Goal: Task Accomplishment & Management: Use online tool/utility

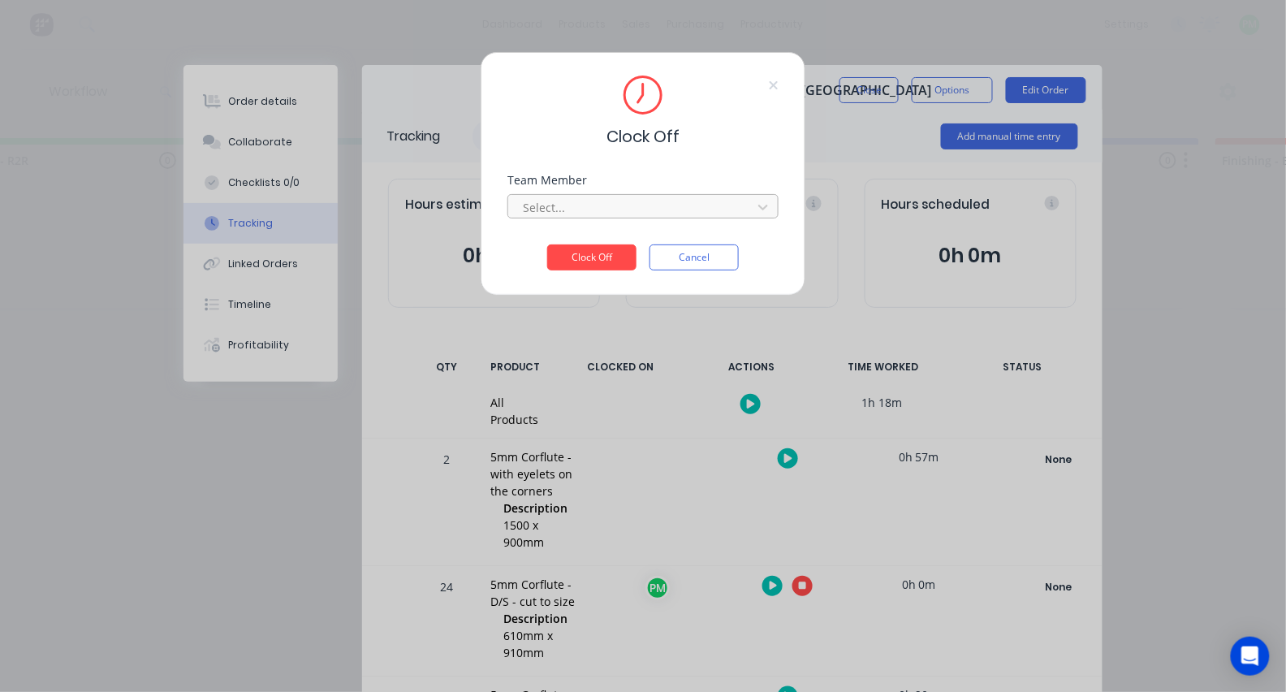
scroll to position [149, 0]
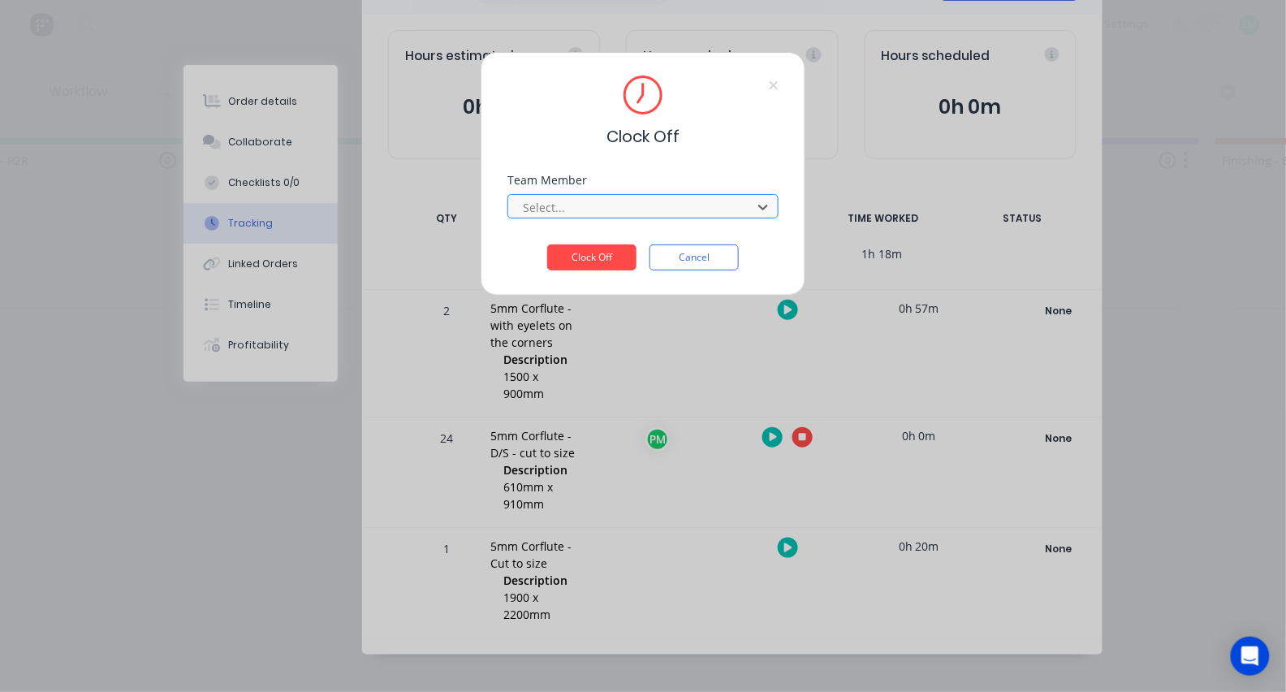
click at [639, 207] on div at bounding box center [632, 207] width 222 height 20
type input "pro"
click at [592, 262] on button "Clock Off" at bounding box center [591, 257] width 89 height 26
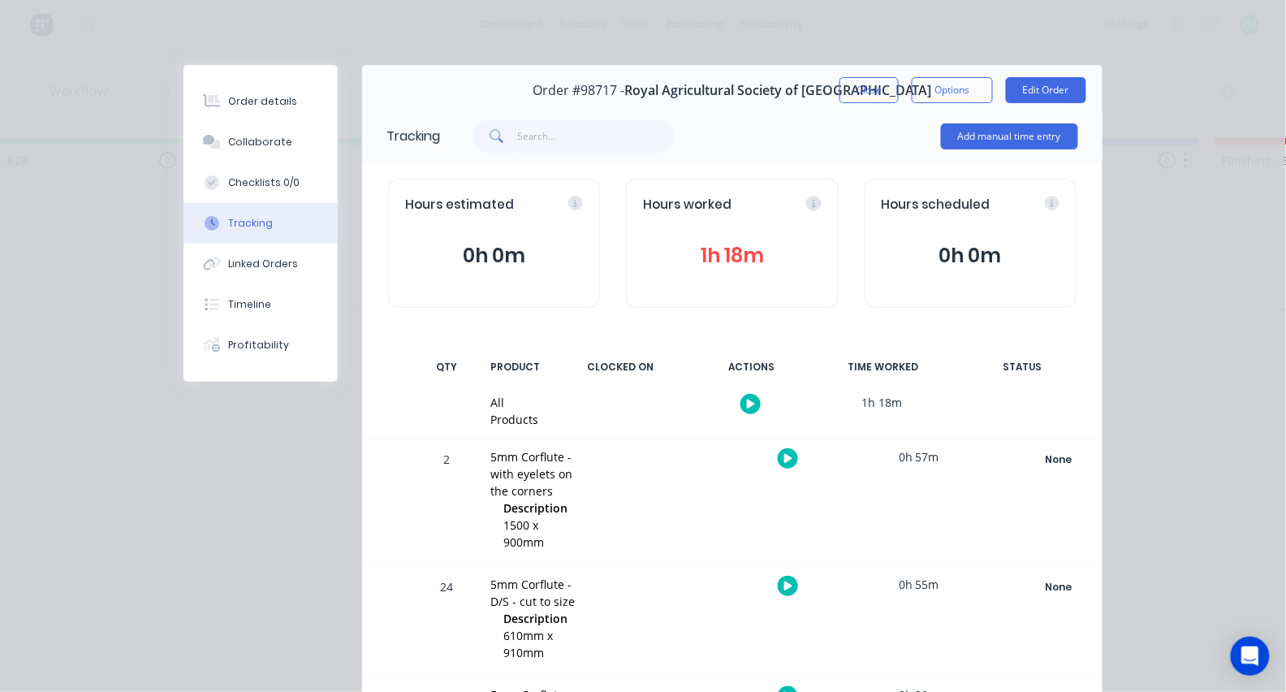
scroll to position [0, 0]
click at [870, 93] on button "Close" at bounding box center [868, 90] width 59 height 26
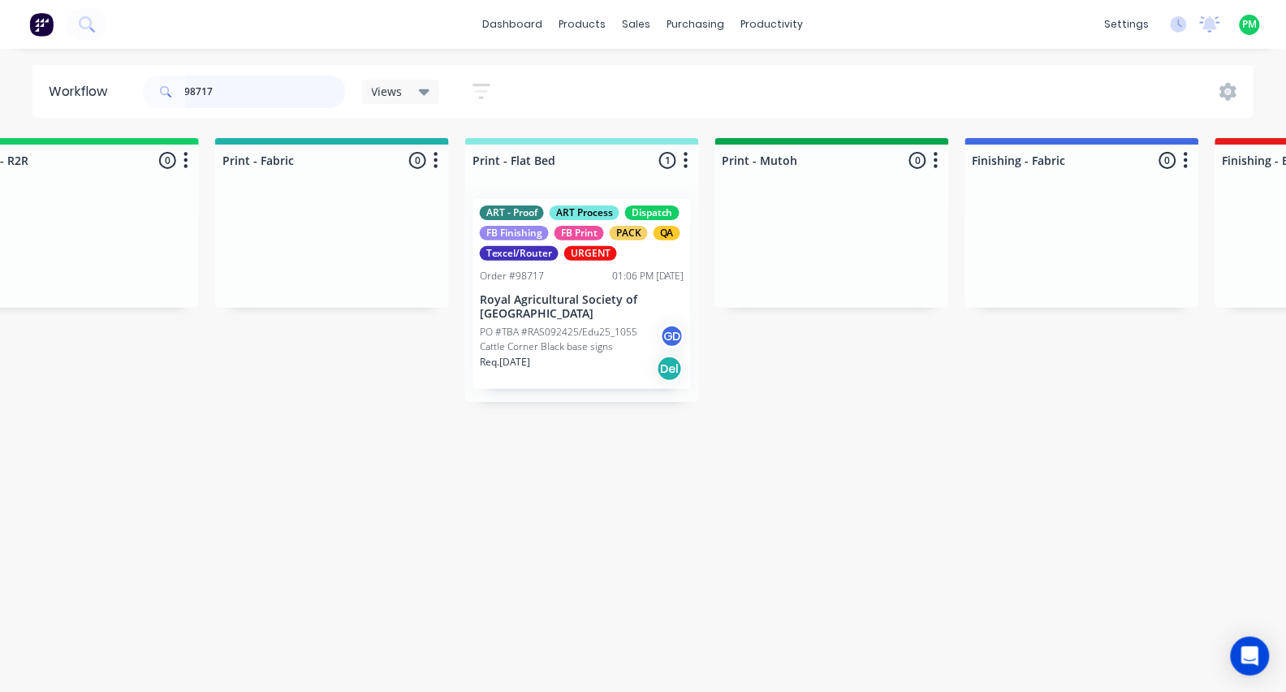
click at [287, 93] on input "98717" at bounding box center [265, 92] width 161 height 32
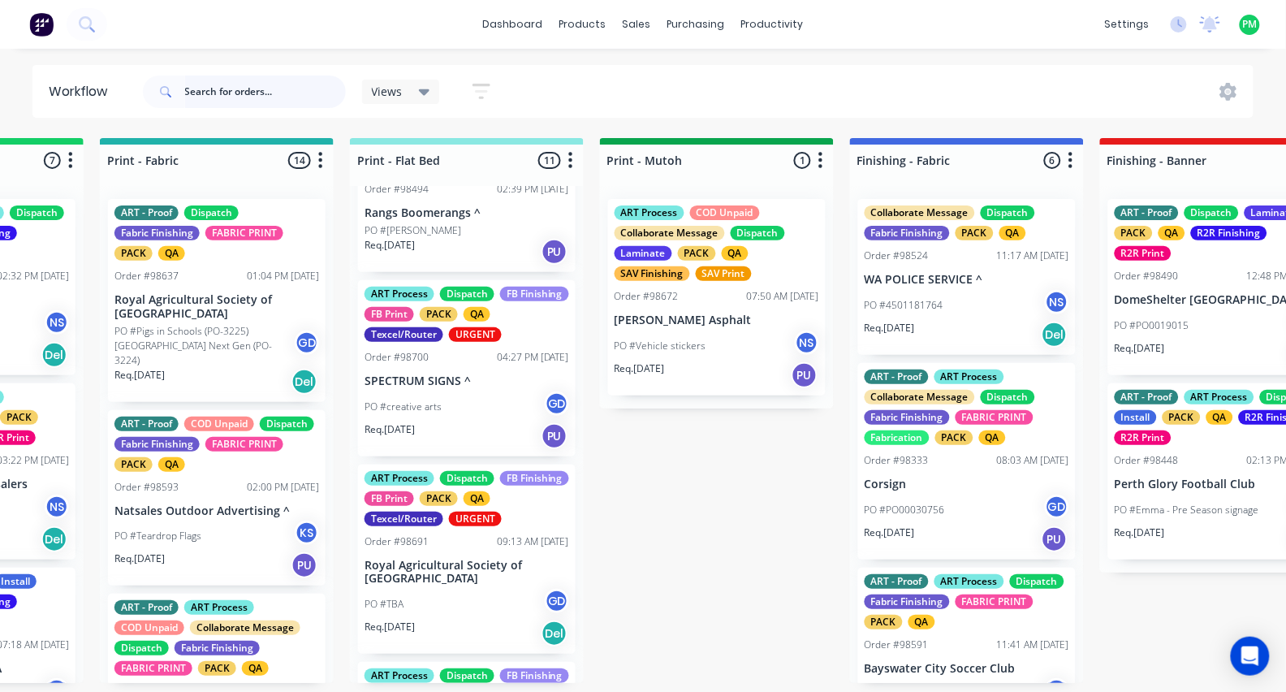
scroll to position [50, 0]
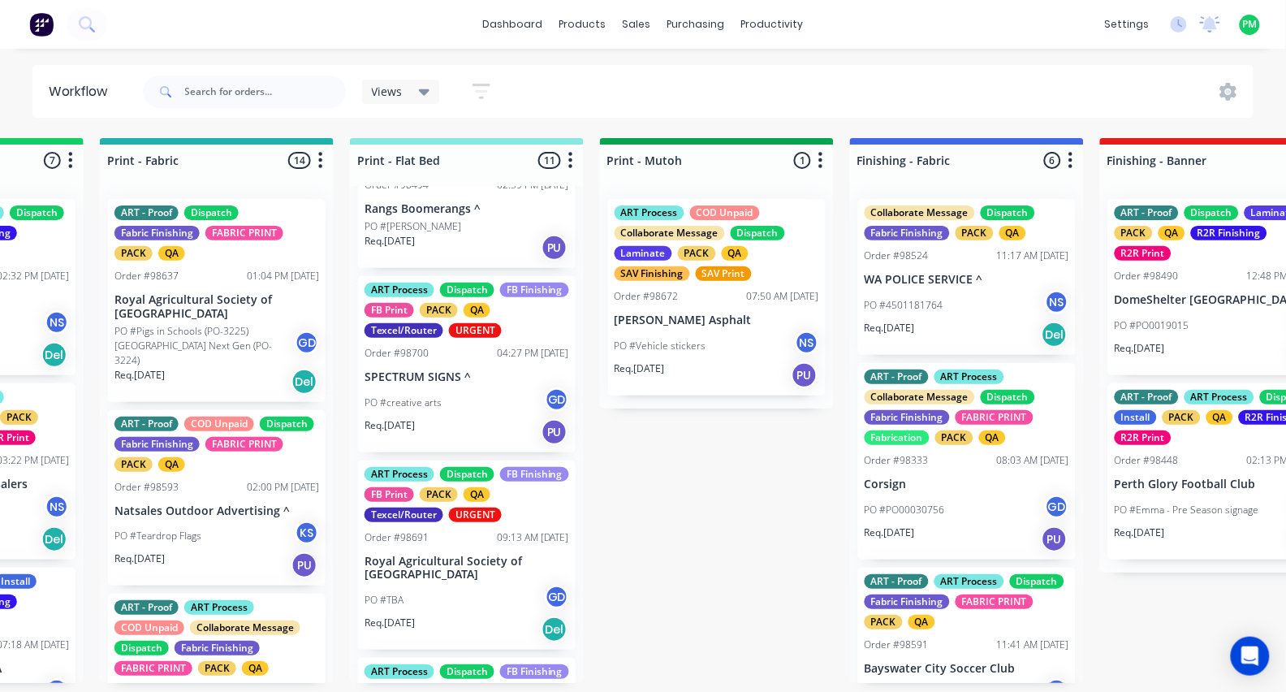
click at [441, 392] on div "PO #creative arts GD" at bounding box center [467, 402] width 205 height 31
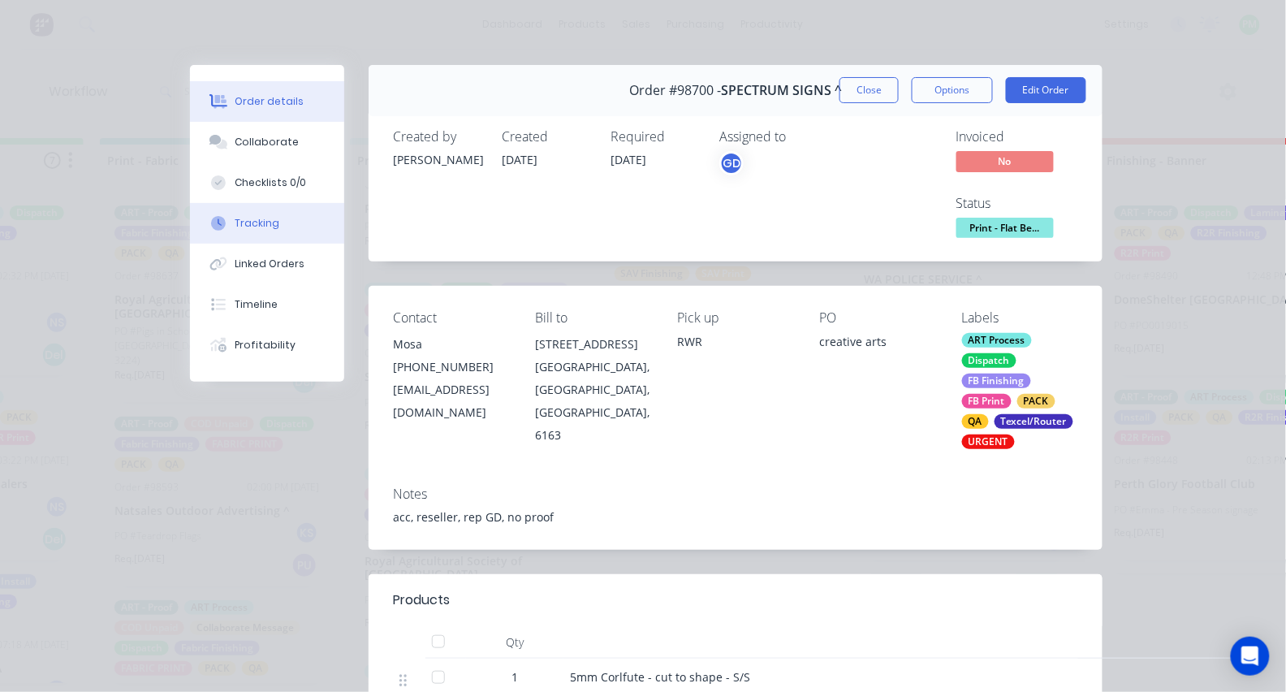
click at [249, 231] on div "Tracking" at bounding box center [257, 223] width 45 height 15
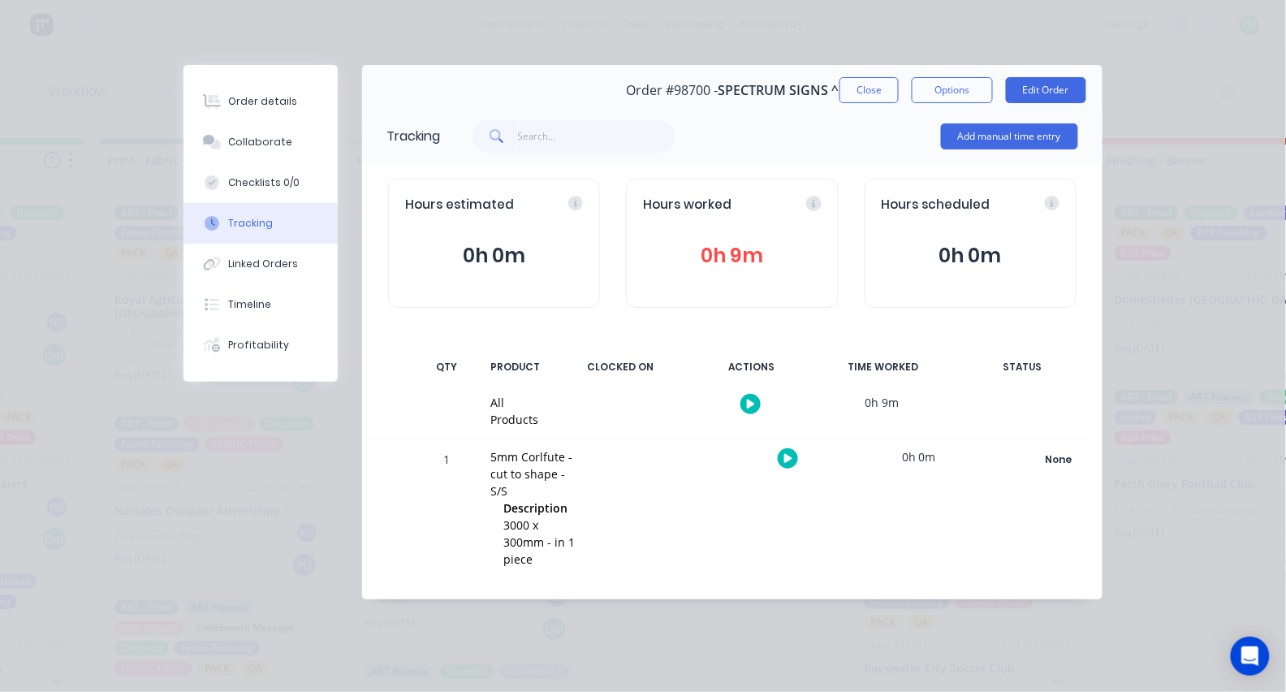
click at [789, 460] on icon "button" at bounding box center [788, 458] width 8 height 11
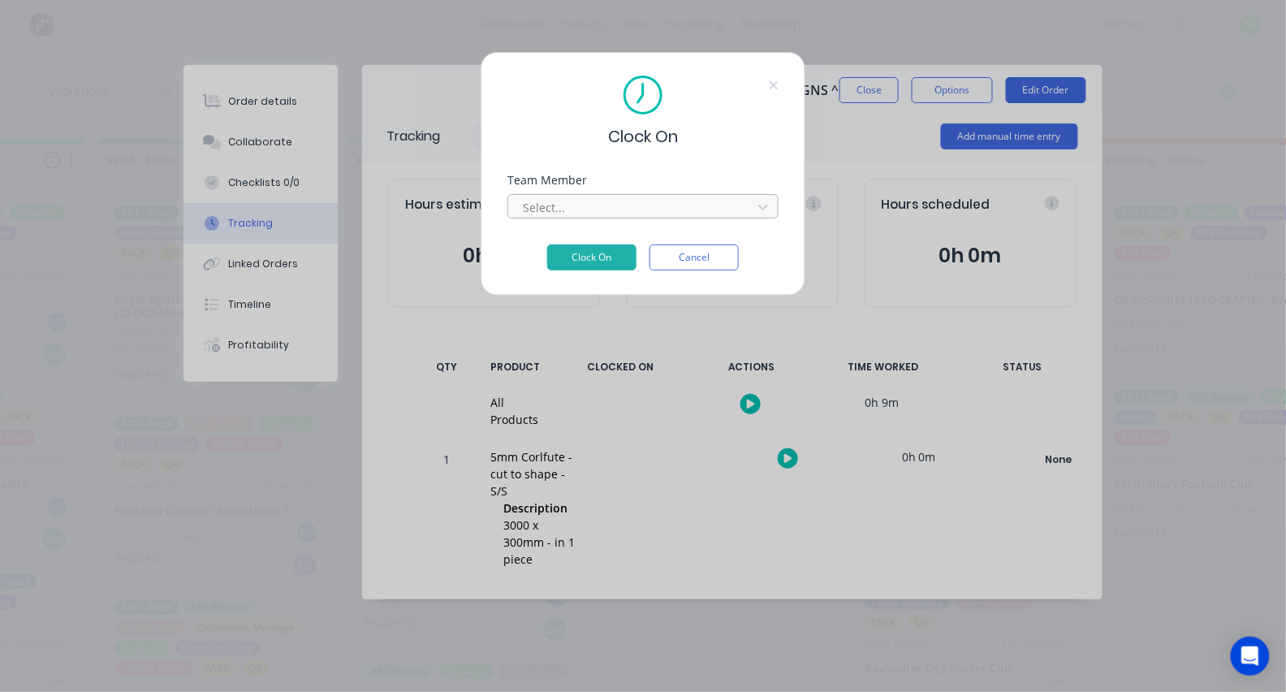
click at [645, 210] on div at bounding box center [632, 207] width 222 height 20
type input "pro"
click at [592, 262] on button "Clock On" at bounding box center [591, 257] width 89 height 26
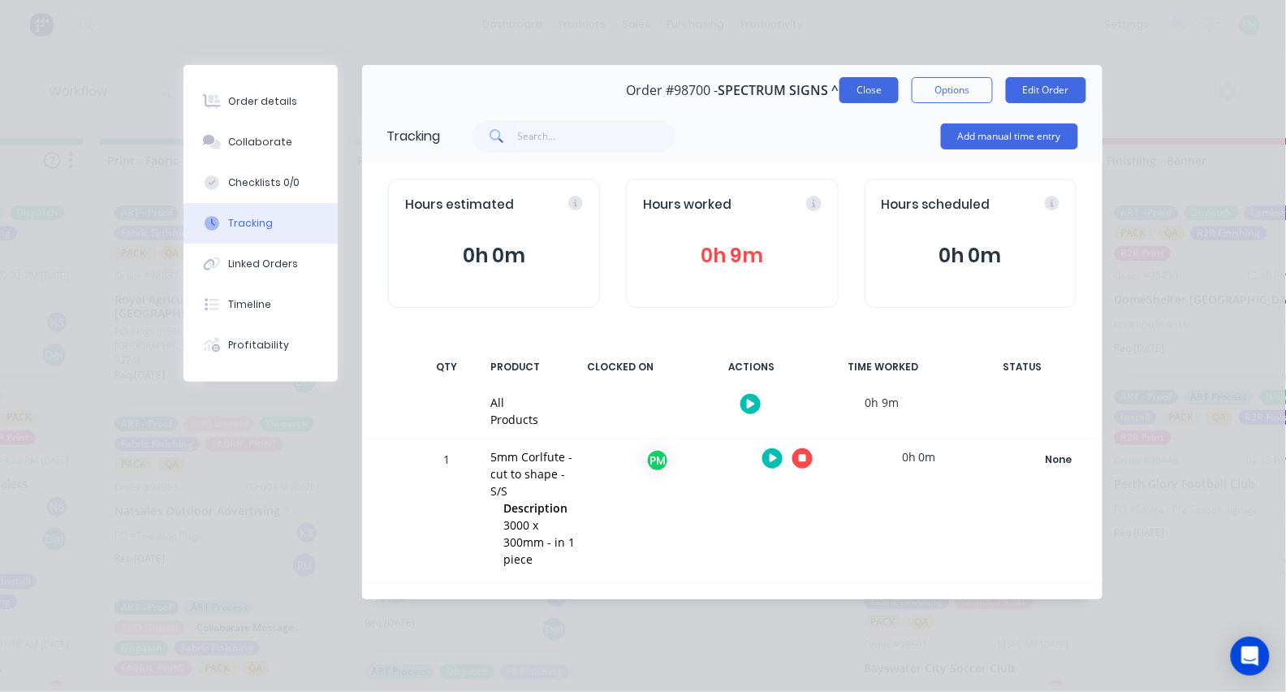
click at [863, 88] on button "Close" at bounding box center [868, 90] width 59 height 26
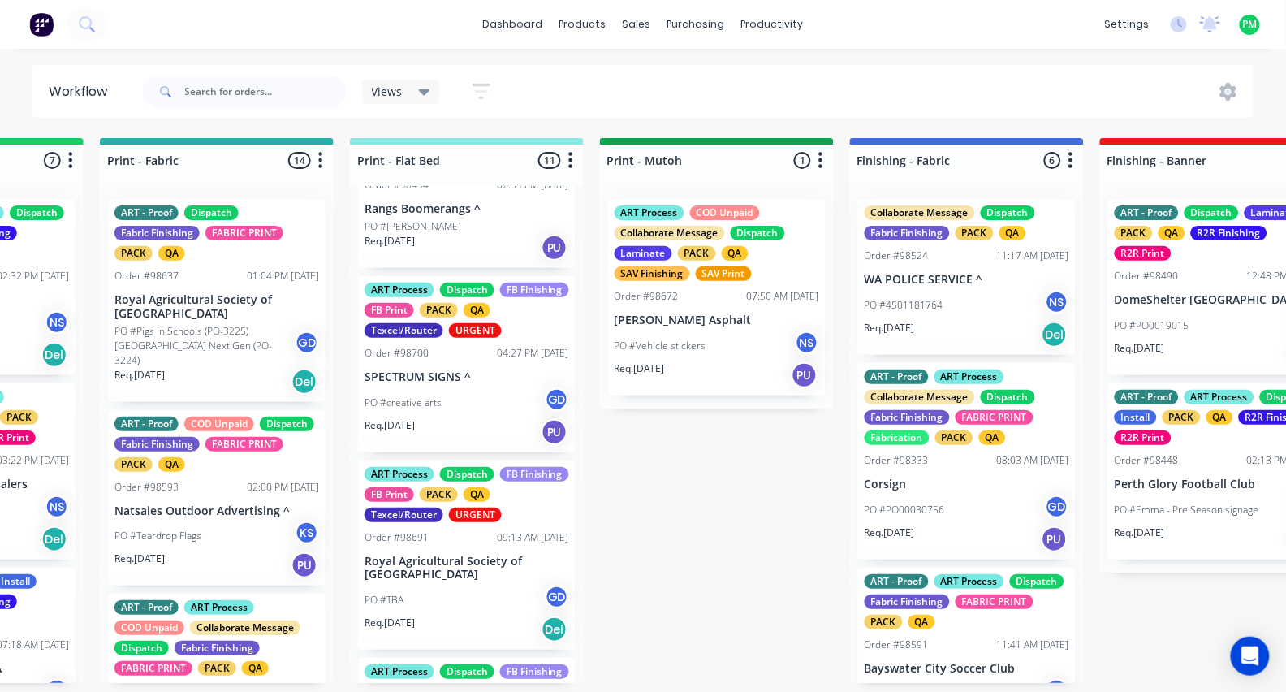
click at [468, 585] on div "PO #TBA GD" at bounding box center [467, 600] width 205 height 31
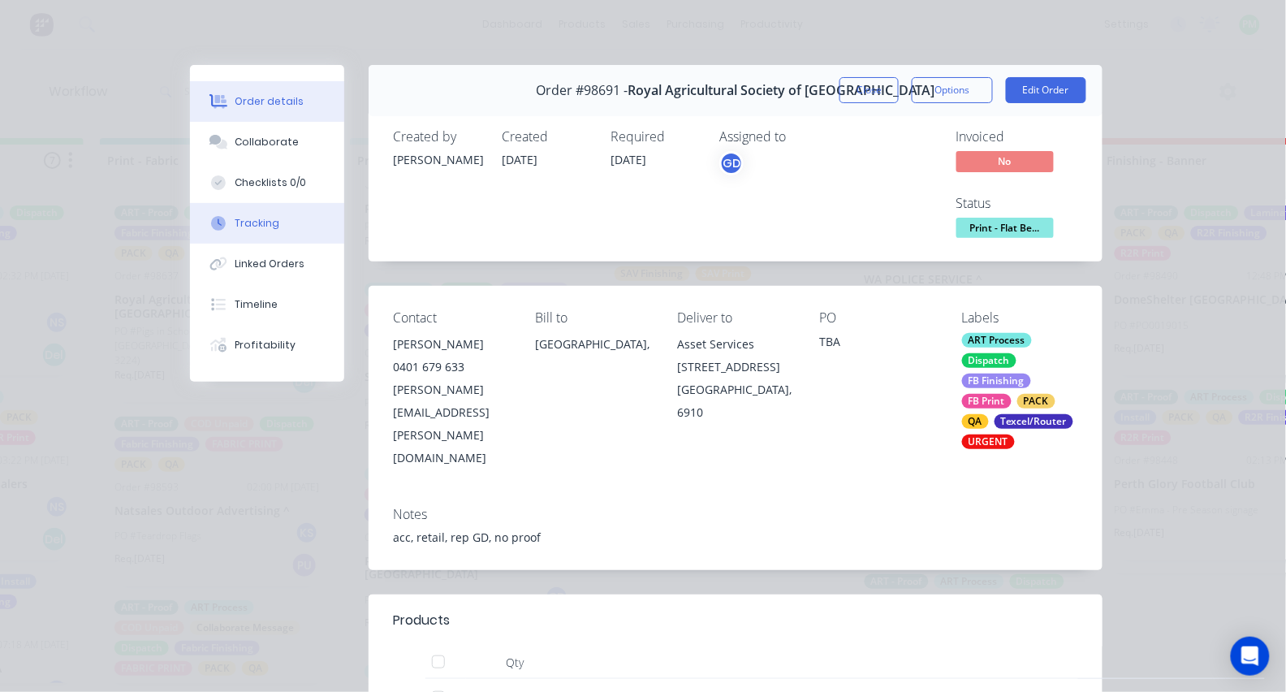
click at [280, 241] on button "Tracking" at bounding box center [267, 223] width 154 height 41
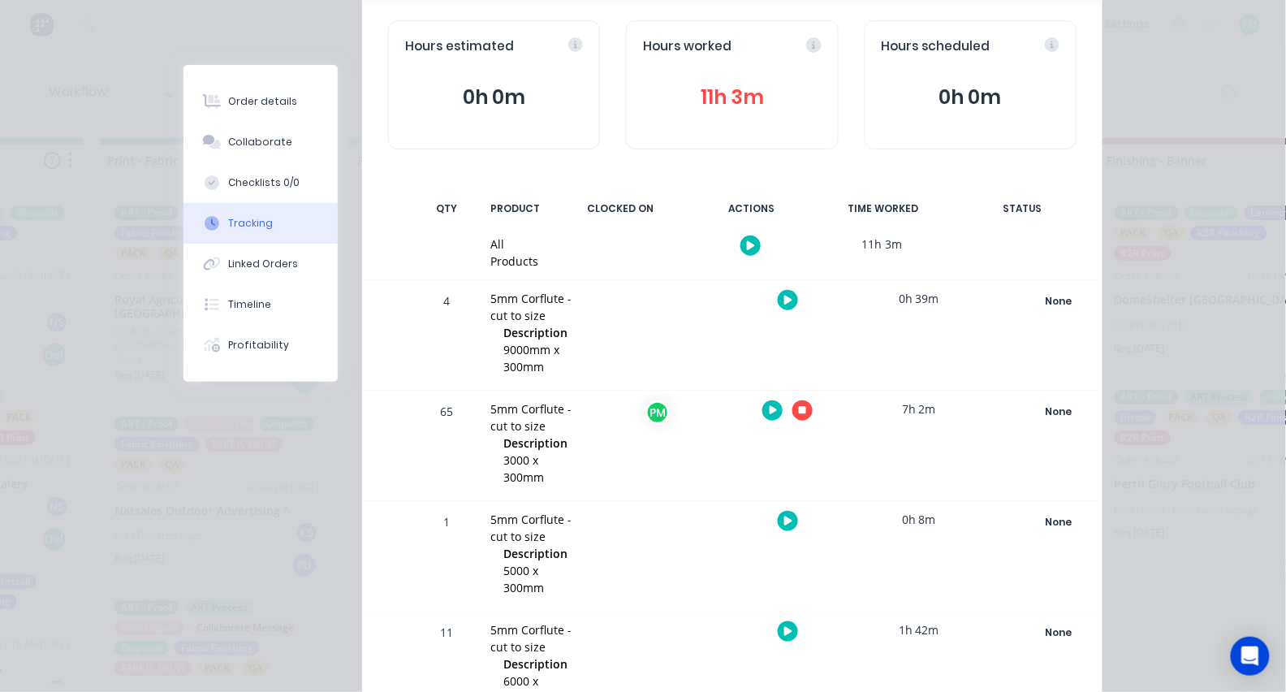
scroll to position [163, 0]
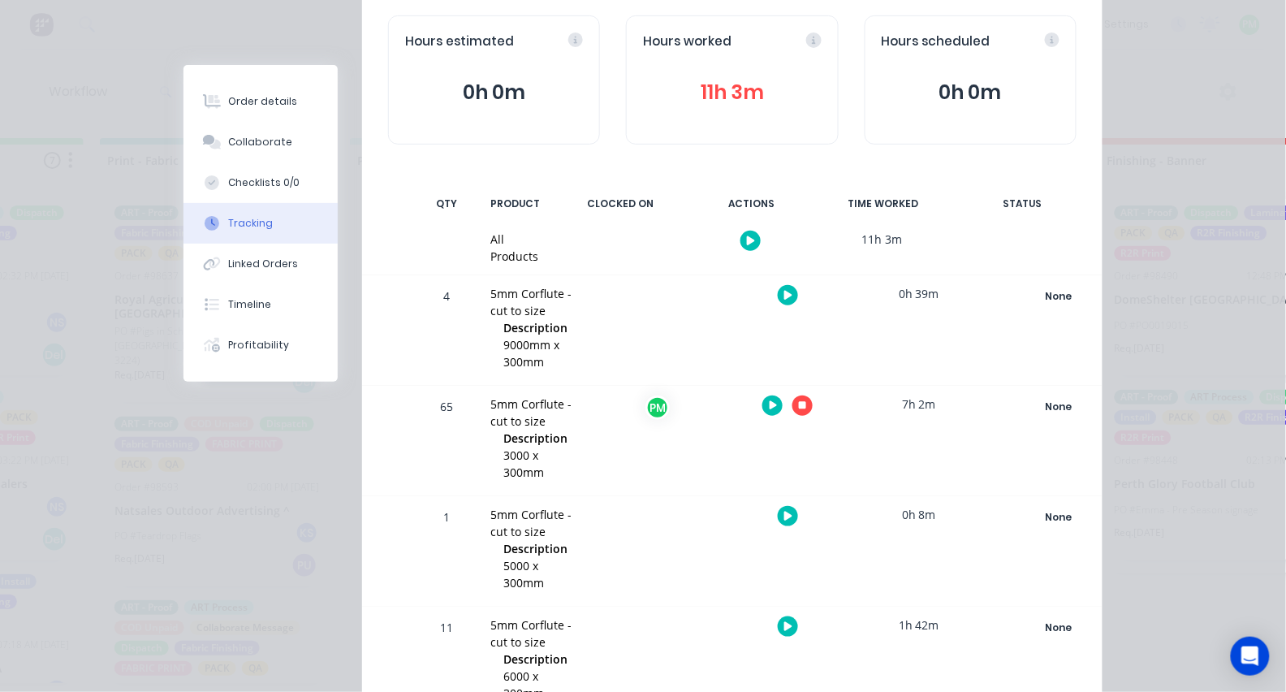
click at [799, 403] on icon "button" at bounding box center [803, 406] width 8 height 8
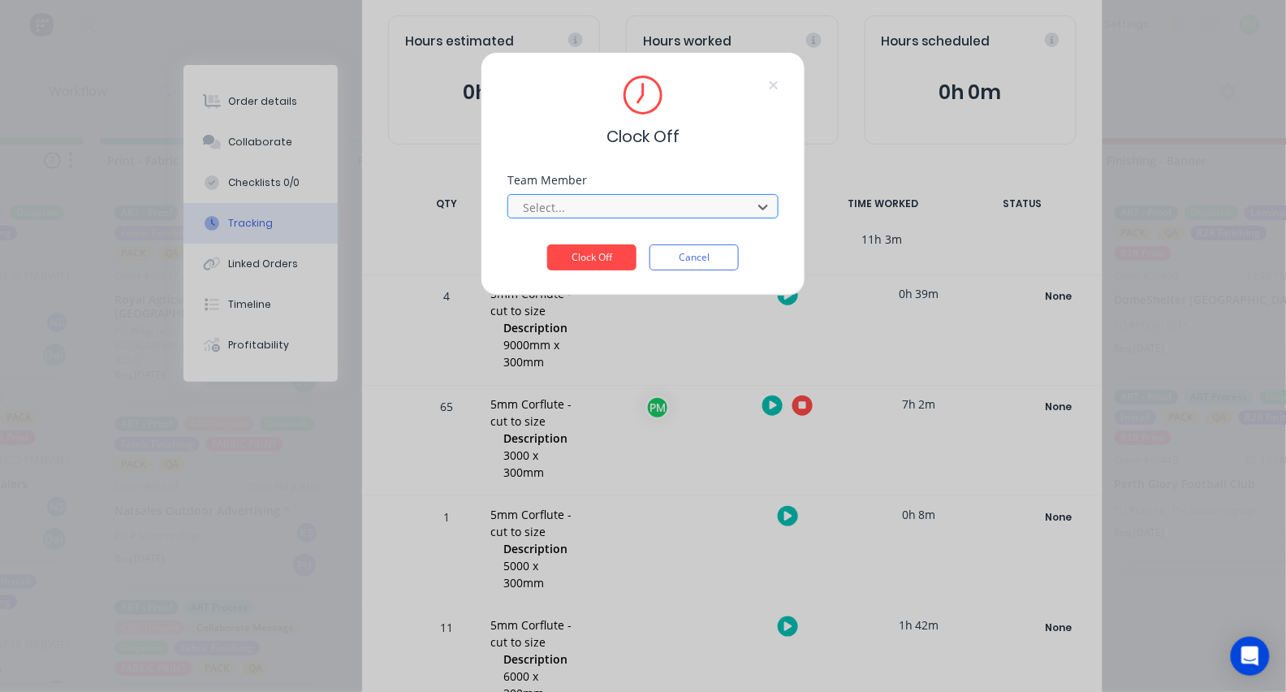
click at [688, 218] on div at bounding box center [632, 207] width 222 height 20
type input "pro"
click at [592, 262] on button "Clock Off" at bounding box center [591, 257] width 89 height 26
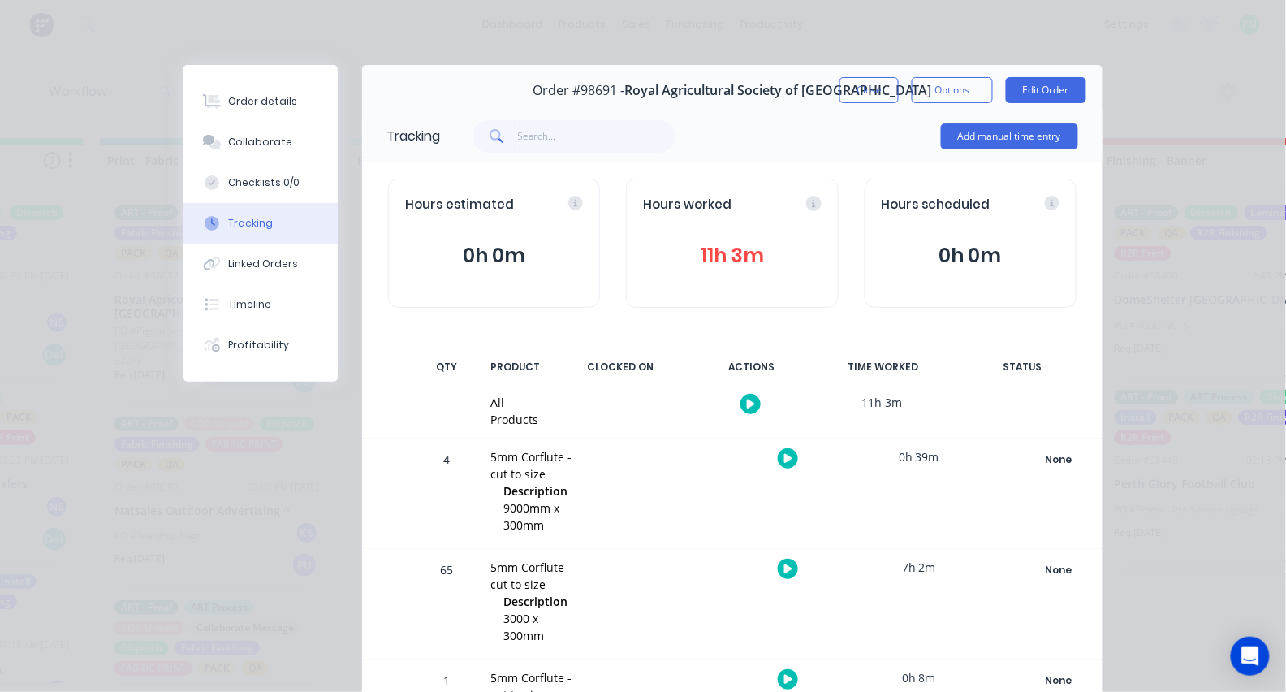
scroll to position [0, 0]
click at [860, 85] on button "Close" at bounding box center [868, 90] width 59 height 26
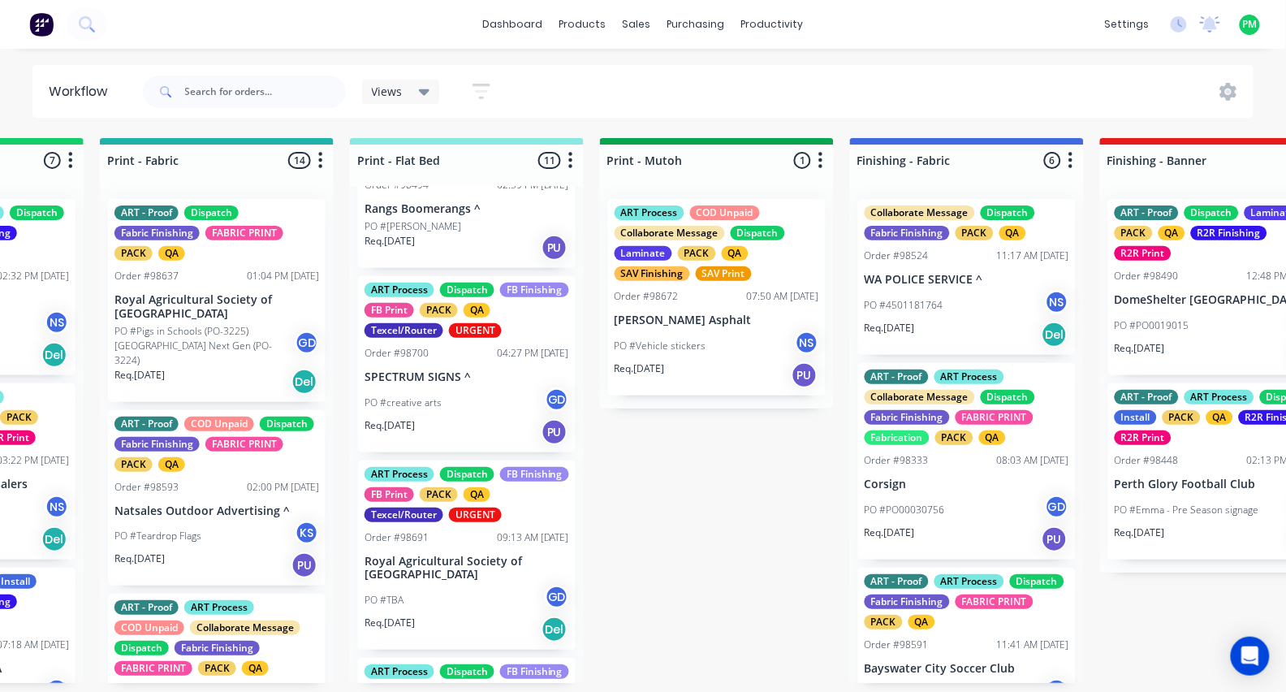
click at [445, 371] on p "SPECTRUM SIGNS ^" at bounding box center [467, 377] width 205 height 14
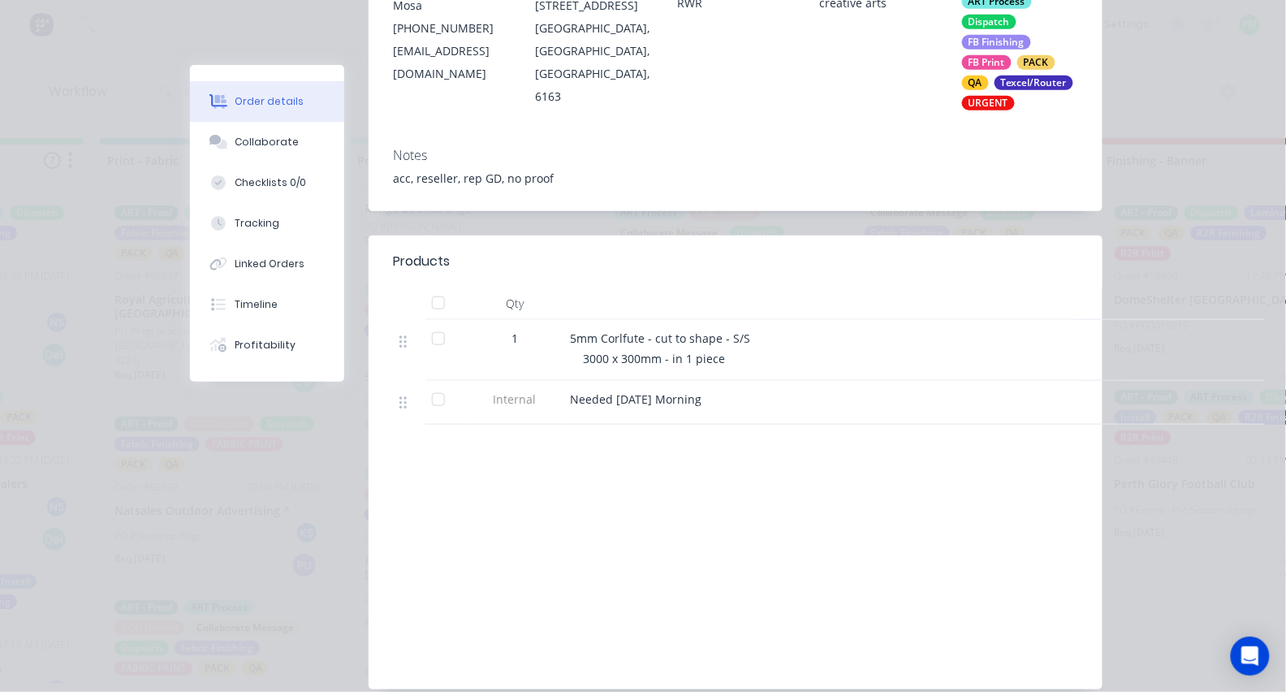
scroll to position [342, 0]
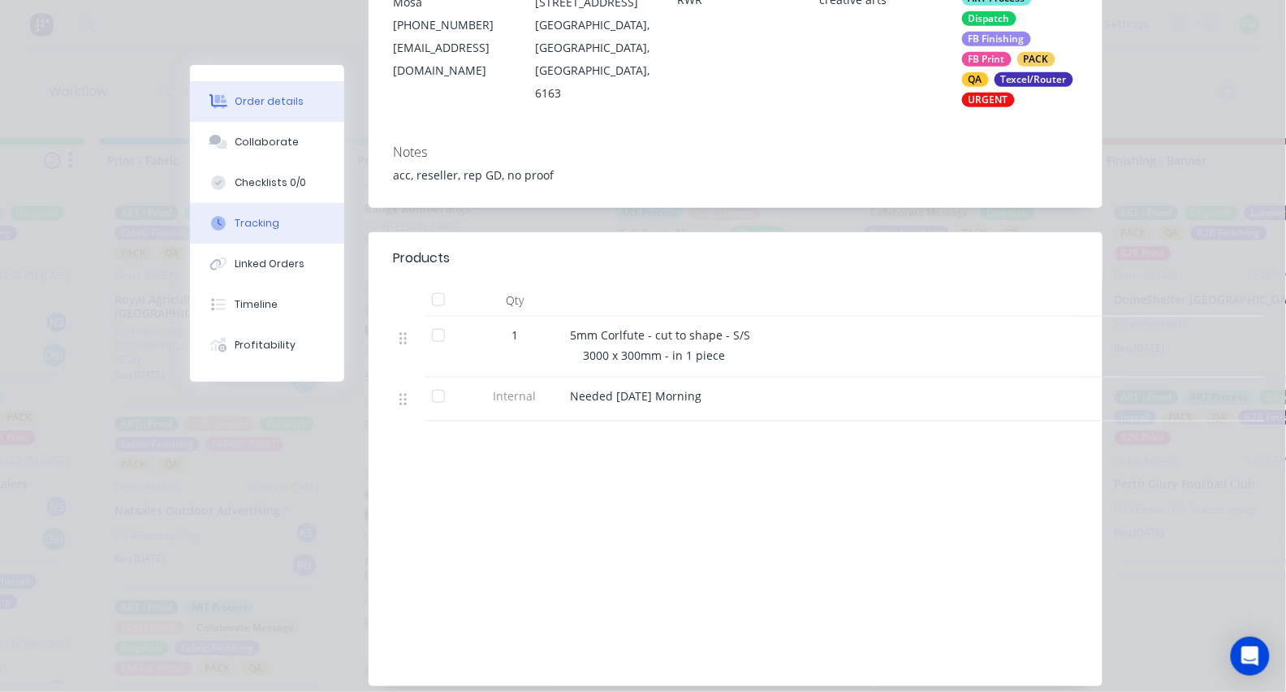
click at [289, 244] on button "Tracking" at bounding box center [267, 223] width 154 height 41
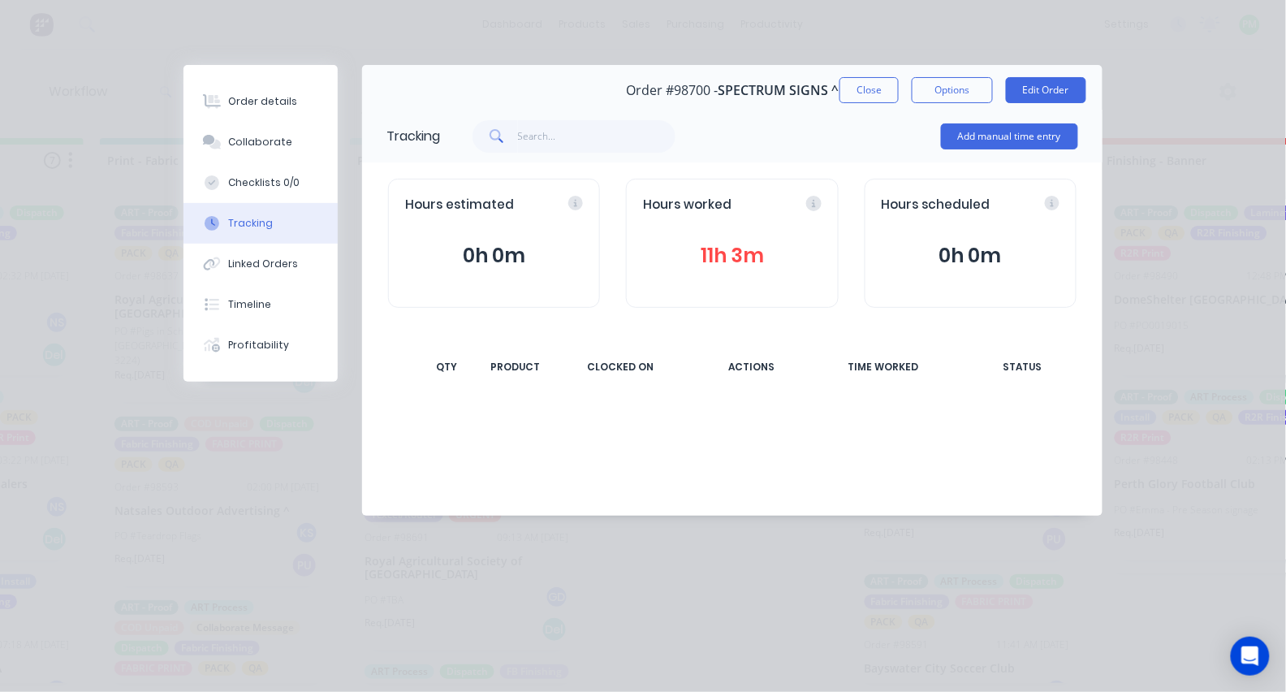
scroll to position [0, 0]
click at [287, 241] on button "Tracking" at bounding box center [260, 223] width 154 height 41
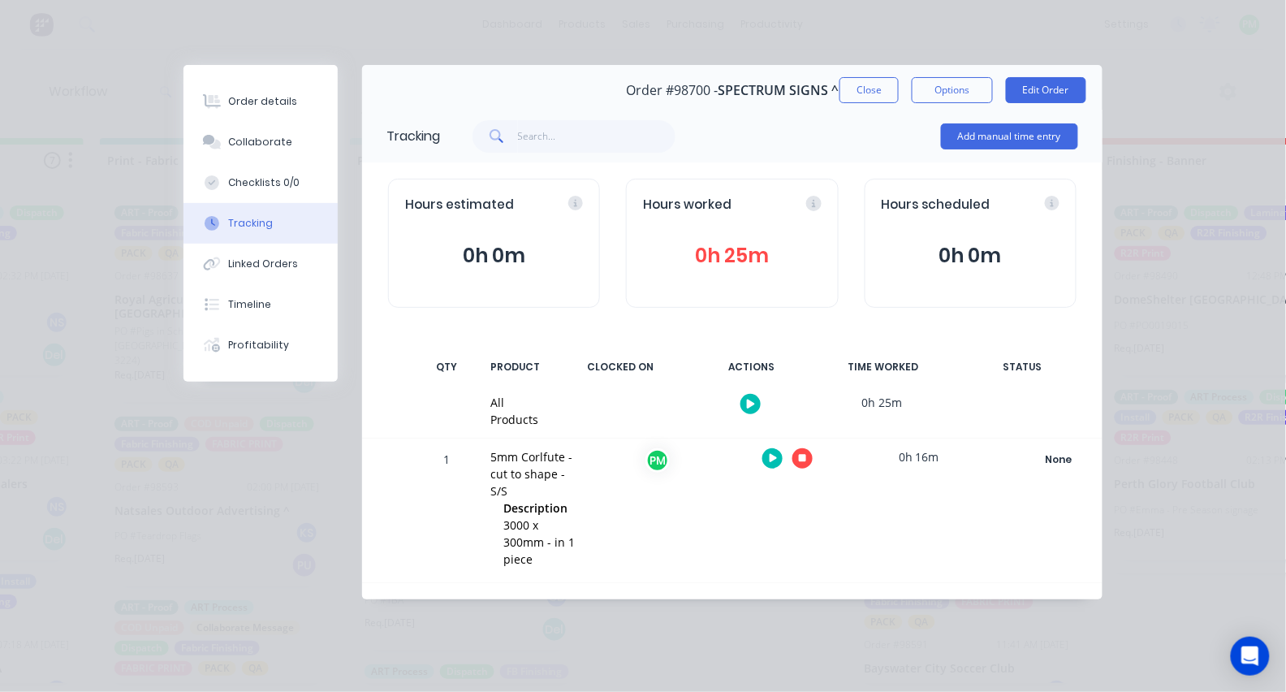
click at [799, 461] on icon "button" at bounding box center [803, 459] width 8 height 8
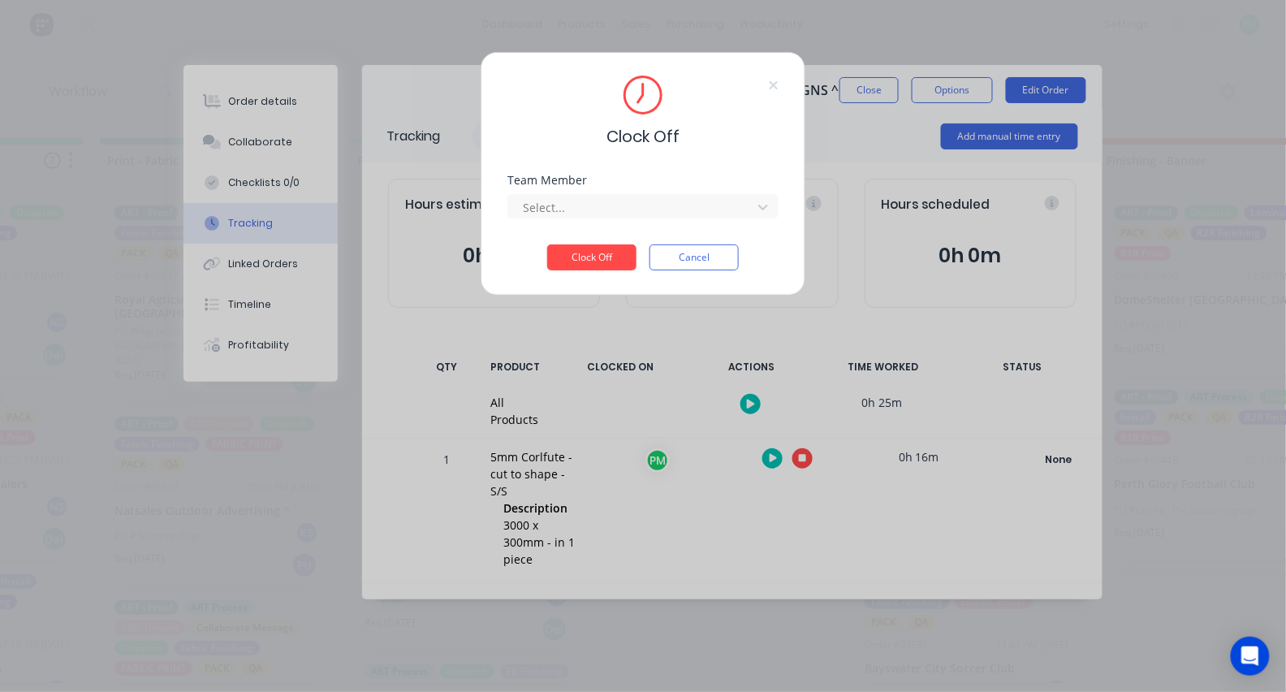
click at [630, 239] on div "Team Member Select..." at bounding box center [642, 210] width 271 height 70
click at [621, 210] on div at bounding box center [632, 207] width 222 height 20
type input "pro"
click at [592, 262] on button "Clock Off" at bounding box center [591, 257] width 89 height 26
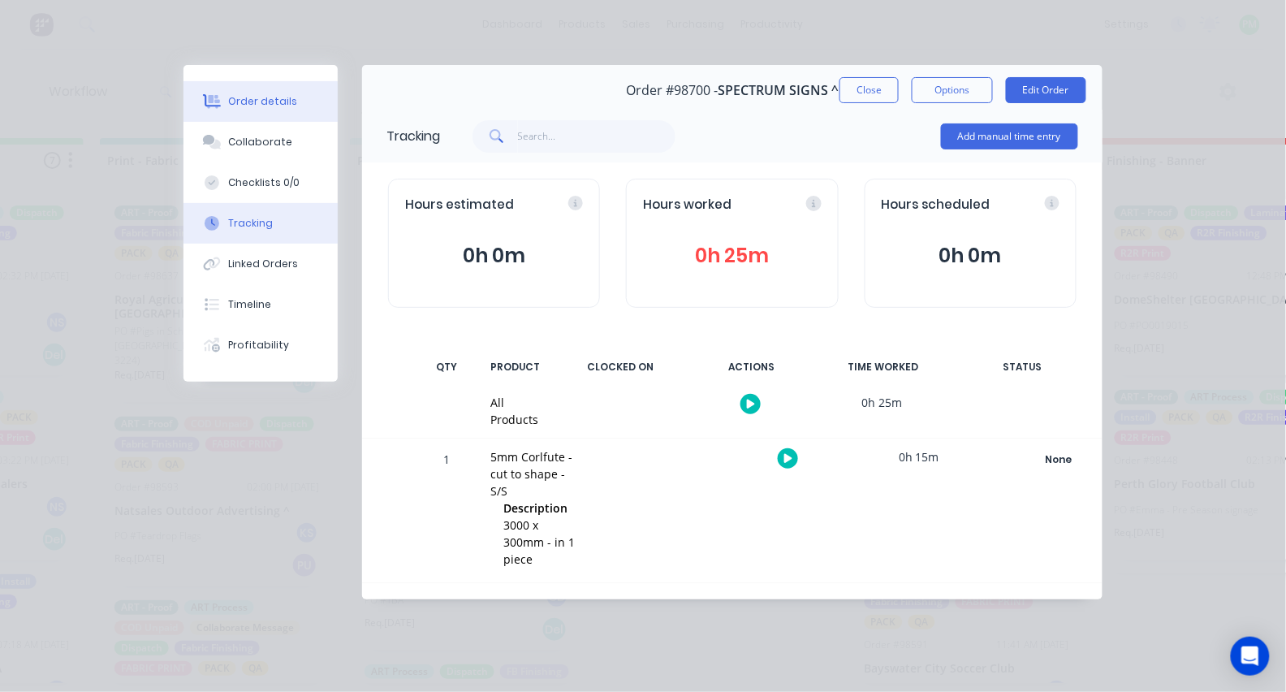
click at [236, 109] on button "Order details" at bounding box center [260, 101] width 154 height 41
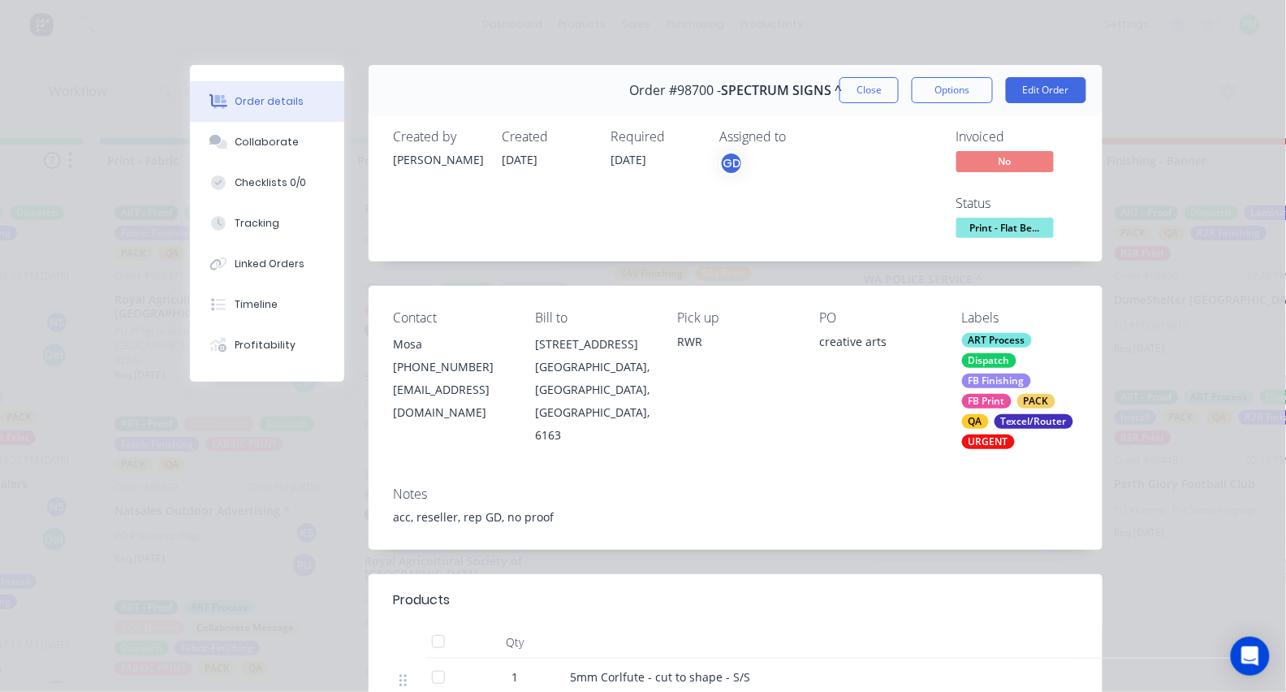
click at [1011, 234] on span "Print - Flat Be..." at bounding box center [1004, 228] width 97 height 20
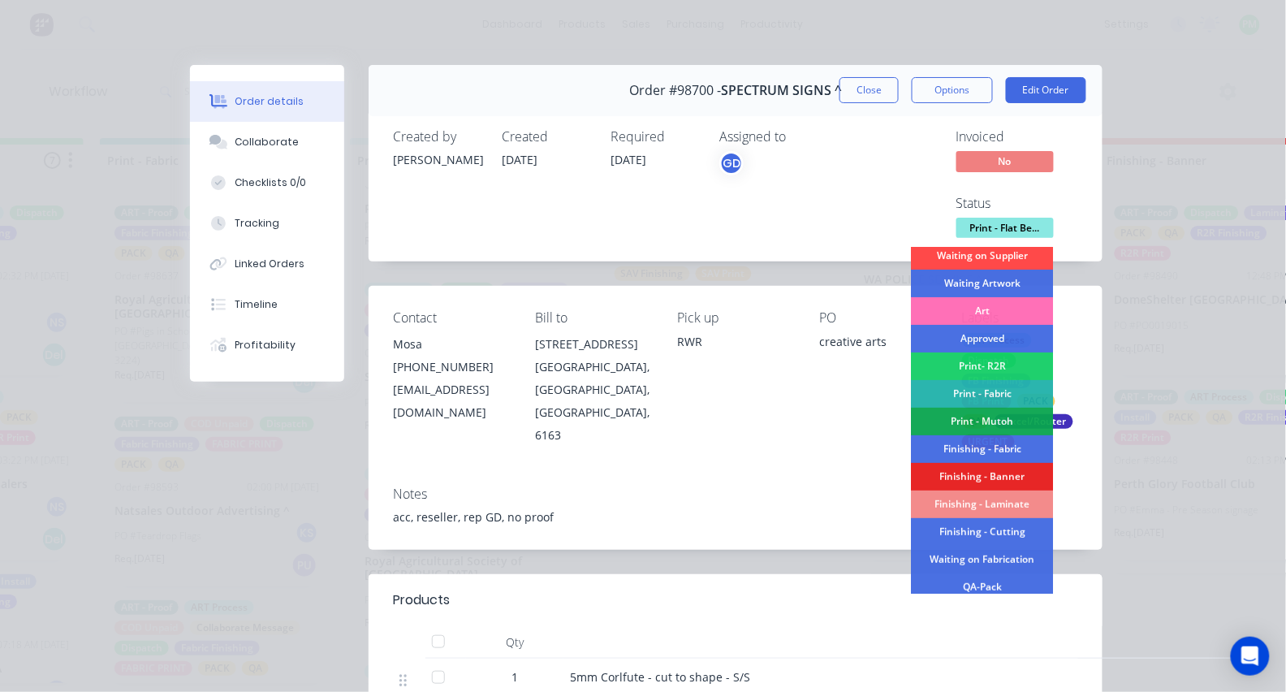
scroll to position [117, 0]
click at [994, 527] on div "Finishing - Cutting" at bounding box center [983, 531] width 142 height 28
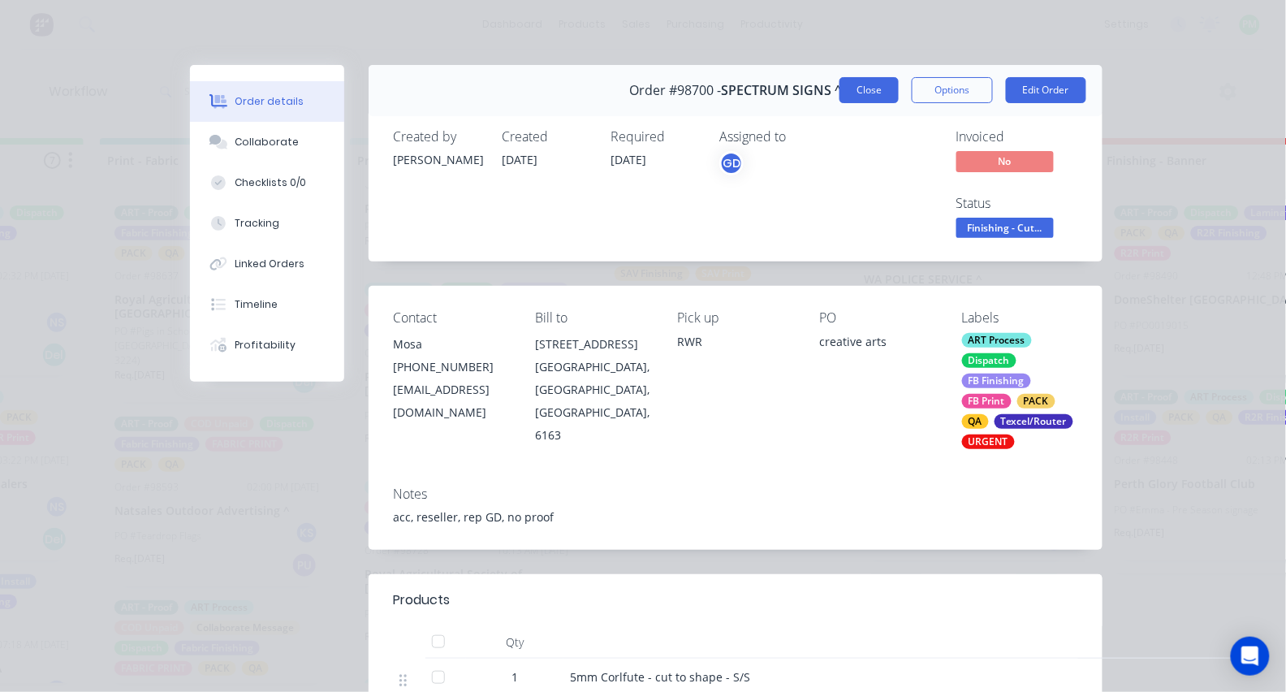
click at [878, 95] on button "Close" at bounding box center [868, 90] width 59 height 26
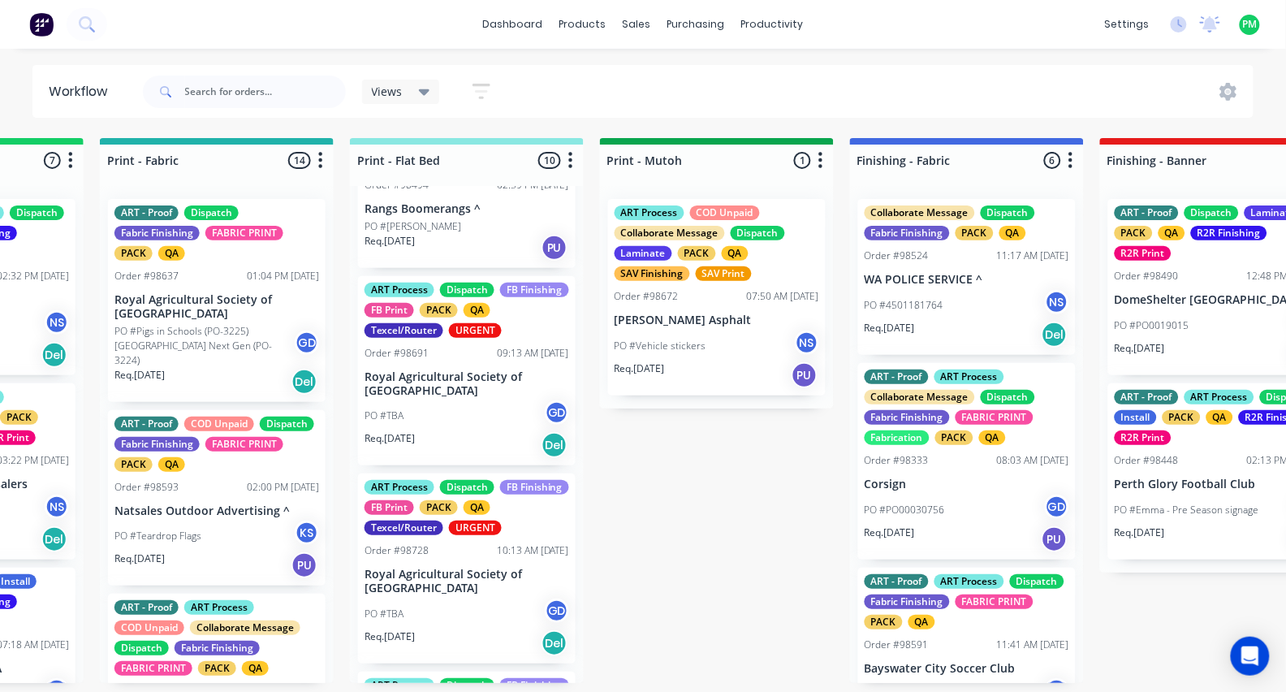
click at [474, 386] on p "Royal Agricultural Society of [GEOGRAPHIC_DATA]" at bounding box center [467, 384] width 205 height 28
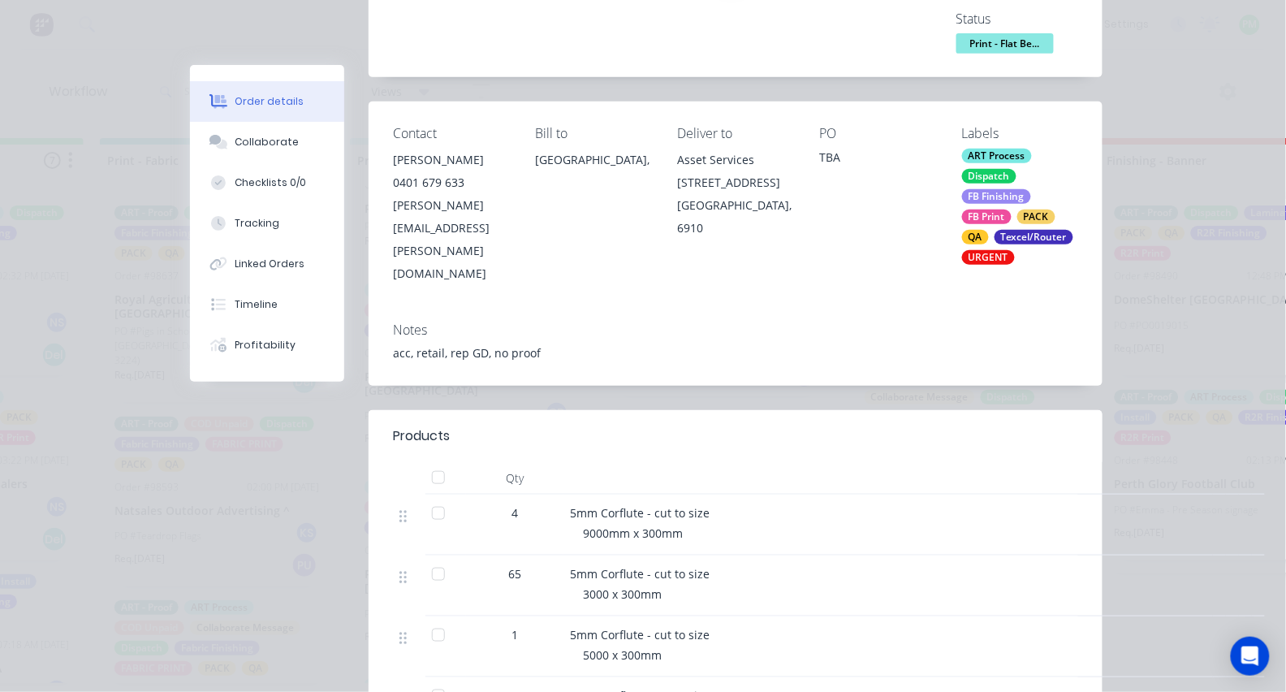
scroll to position [181, 0]
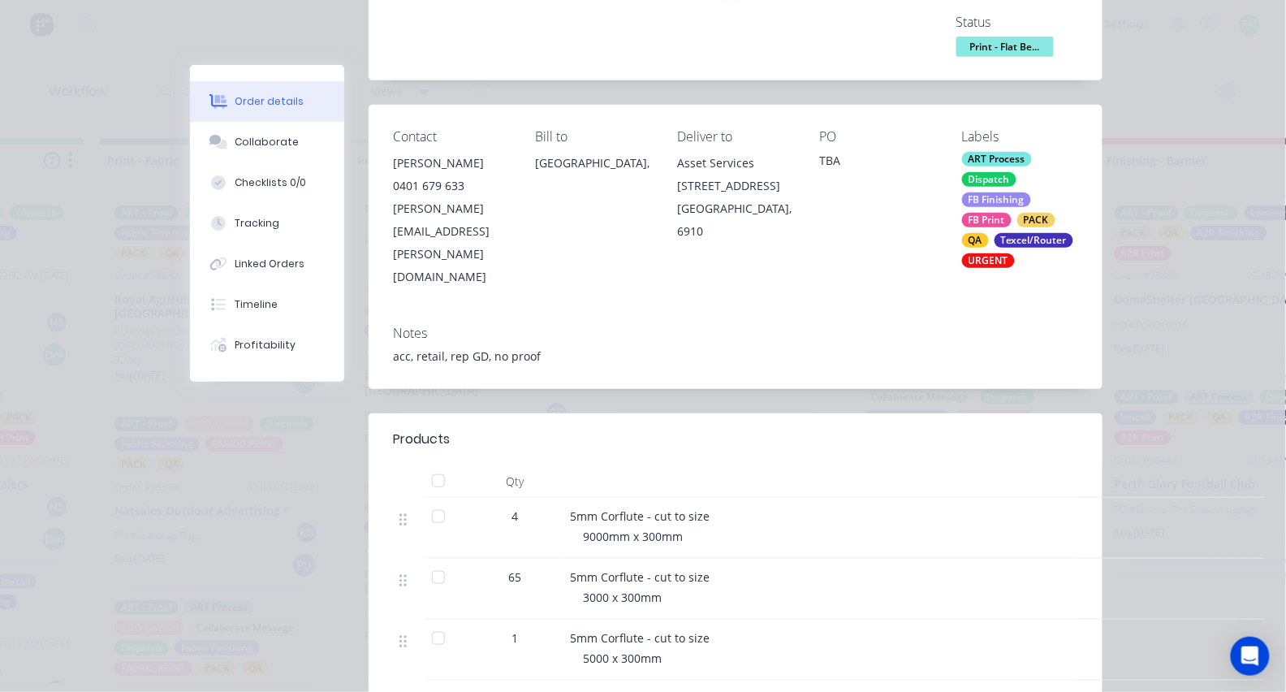
click at [997, 42] on span "Print - Flat Be..." at bounding box center [1004, 47] width 97 height 20
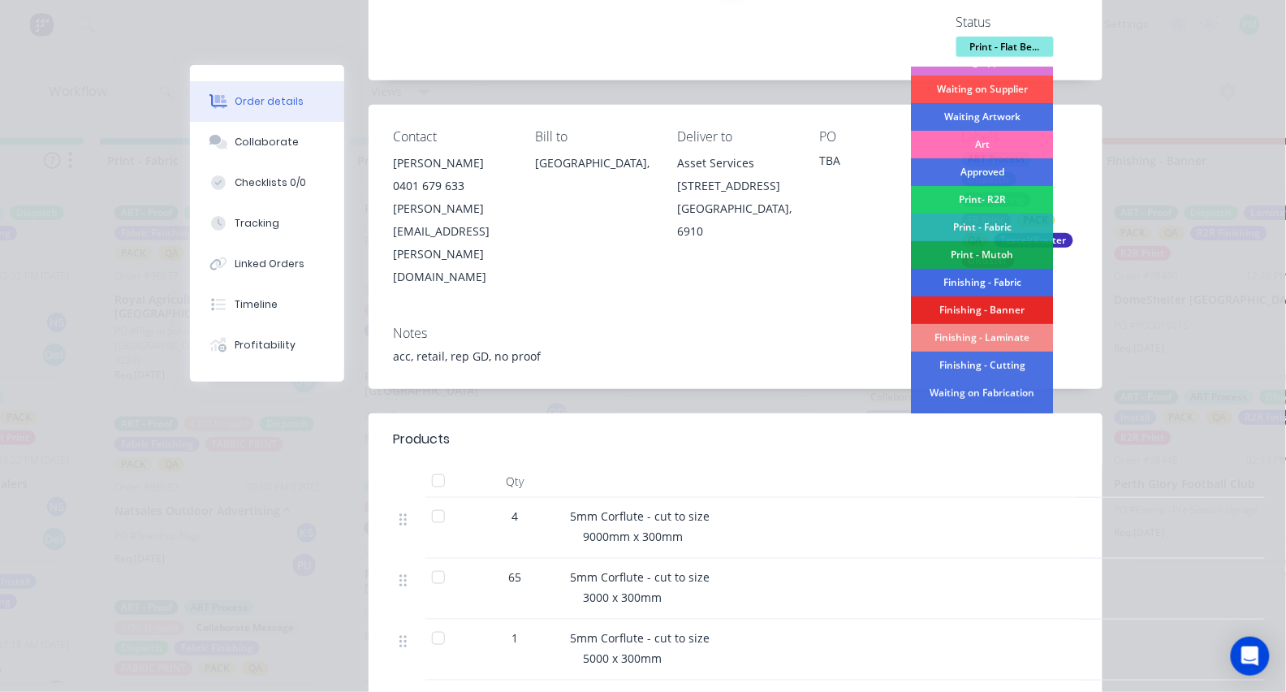
scroll to position [105, 0]
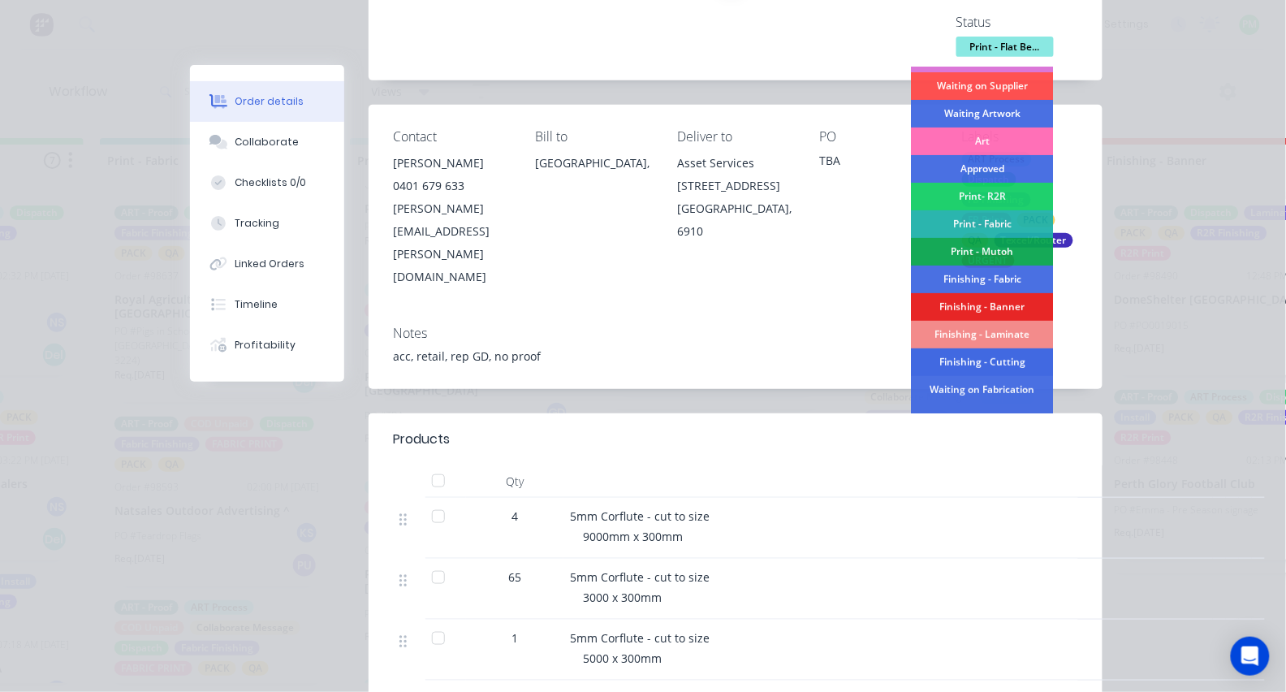
click at [978, 356] on div "Finishing - Cutting" at bounding box center [983, 363] width 142 height 28
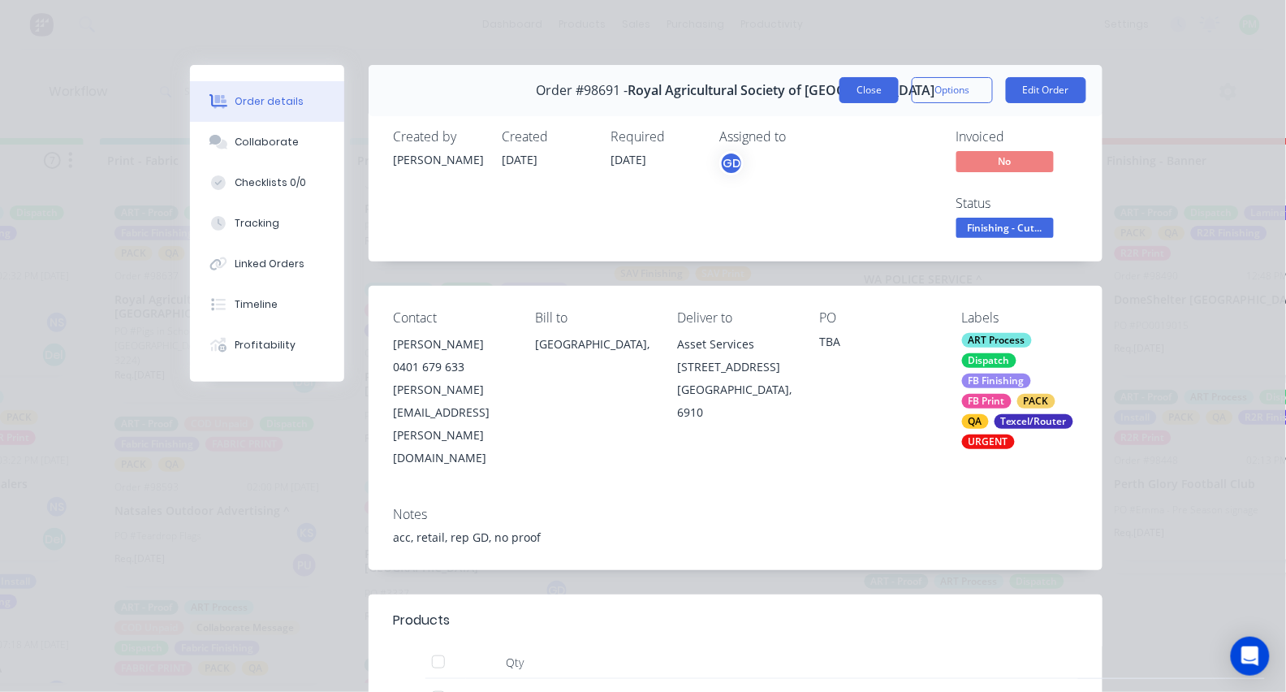
scroll to position [0, 0]
click at [878, 90] on button "Close" at bounding box center [868, 90] width 59 height 26
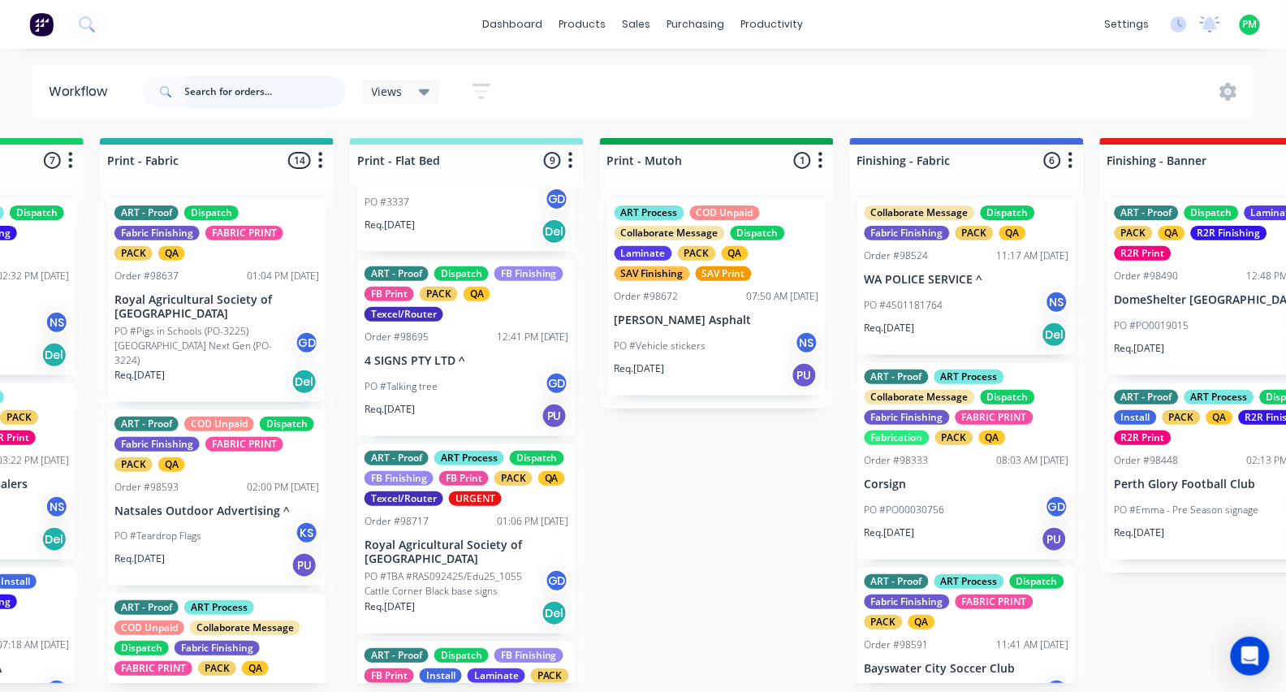
scroll to position [441, 0]
click at [450, 529] on div "Order #98717 01:06 PM [DATE]" at bounding box center [467, 522] width 205 height 15
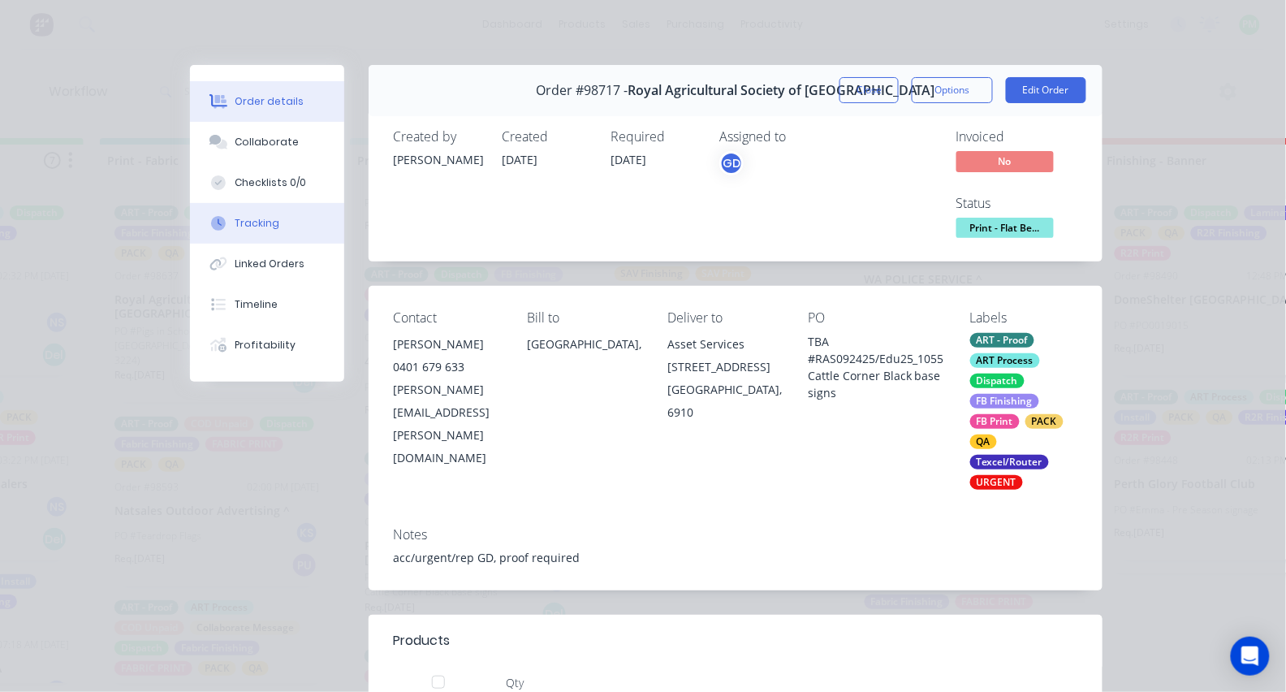
click at [246, 219] on button "Tracking" at bounding box center [267, 223] width 154 height 41
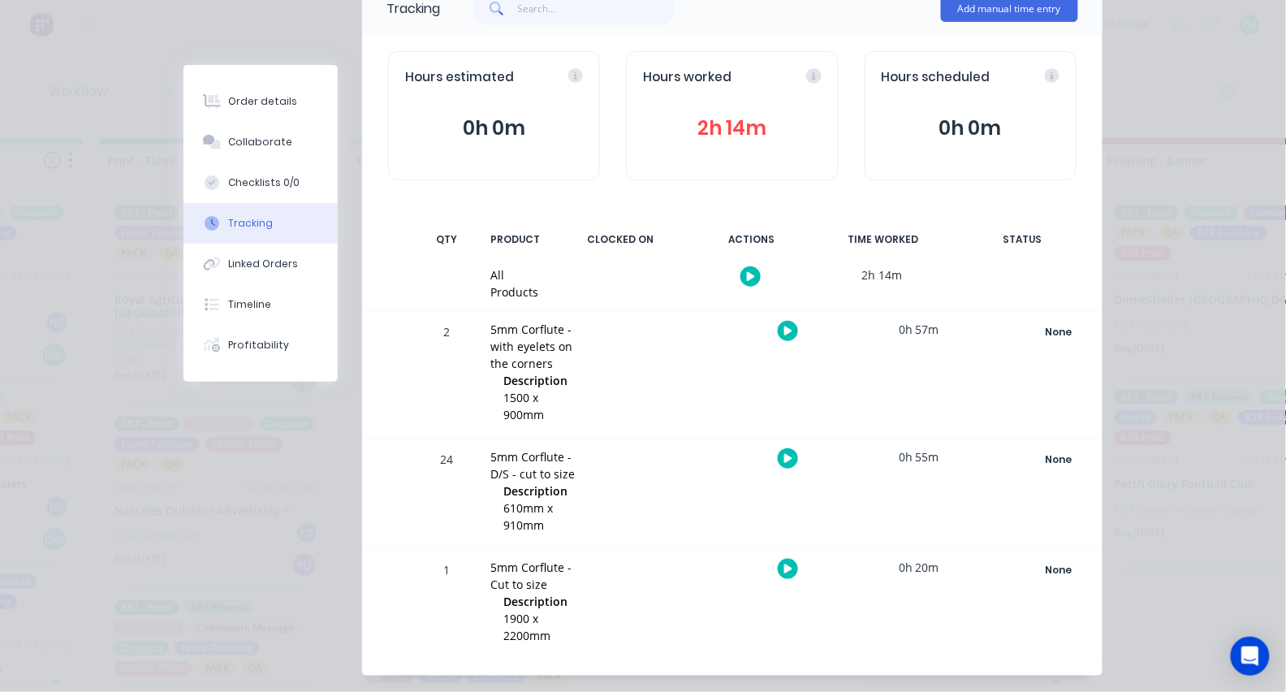
scroll to position [132, 0]
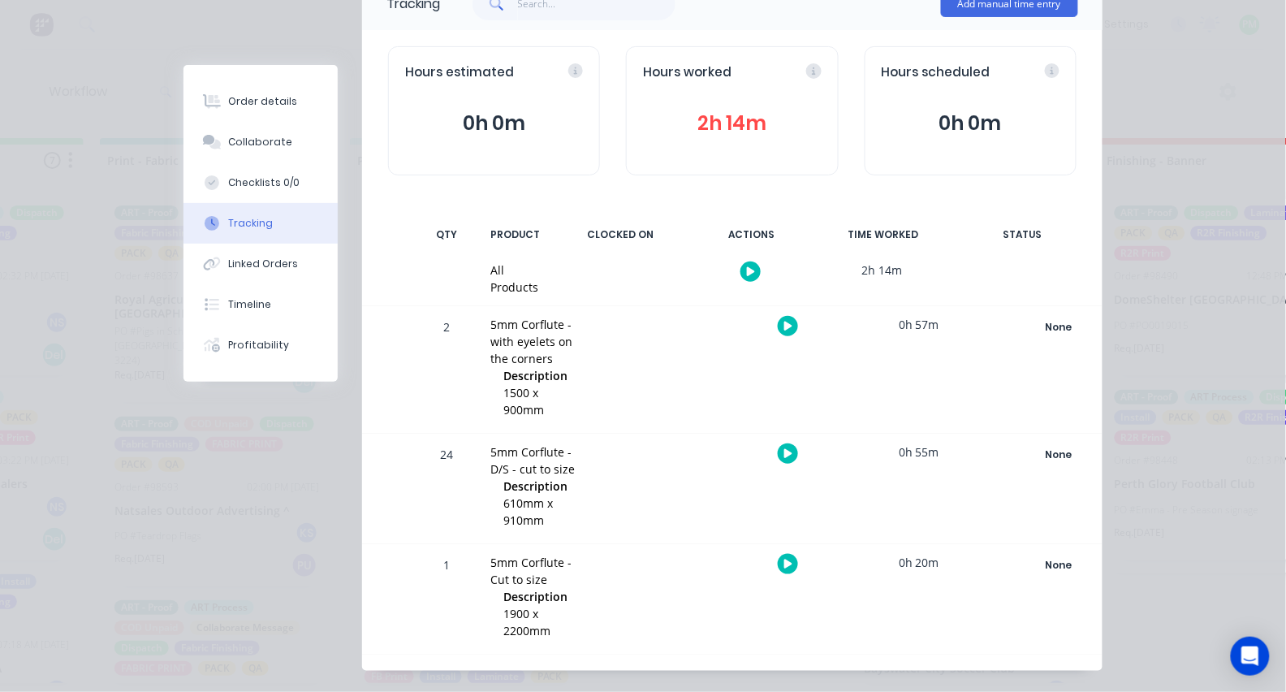
click at [789, 449] on icon "button" at bounding box center [788, 453] width 8 height 9
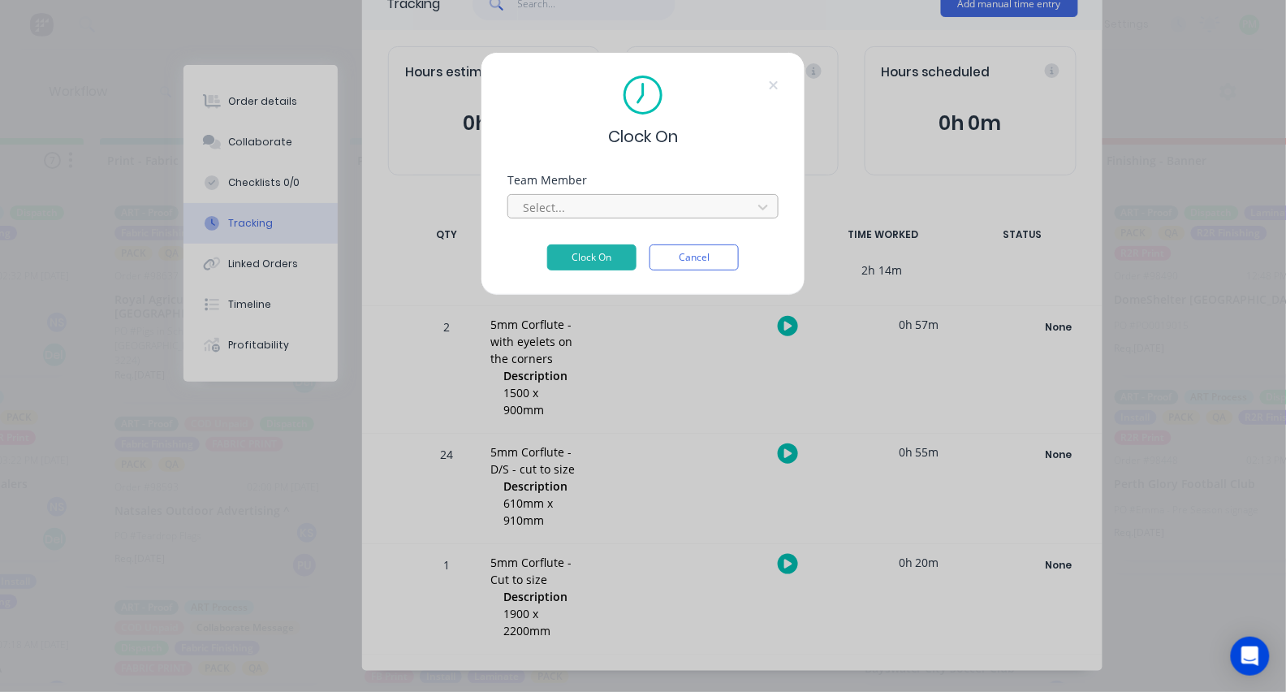
click at [658, 218] on div at bounding box center [632, 207] width 222 height 20
type input "pro"
click at [592, 262] on button "Clock On" at bounding box center [591, 257] width 89 height 26
